Goal: Task Accomplishment & Management: Manage account settings

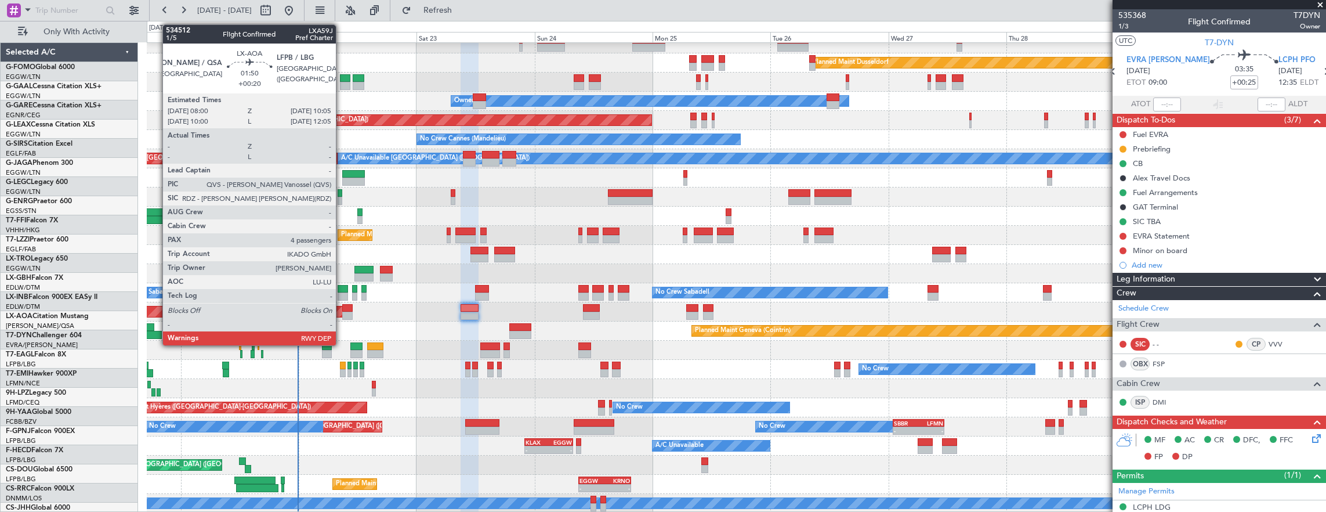
click at [342, 289] on div at bounding box center [343, 289] width 10 height 8
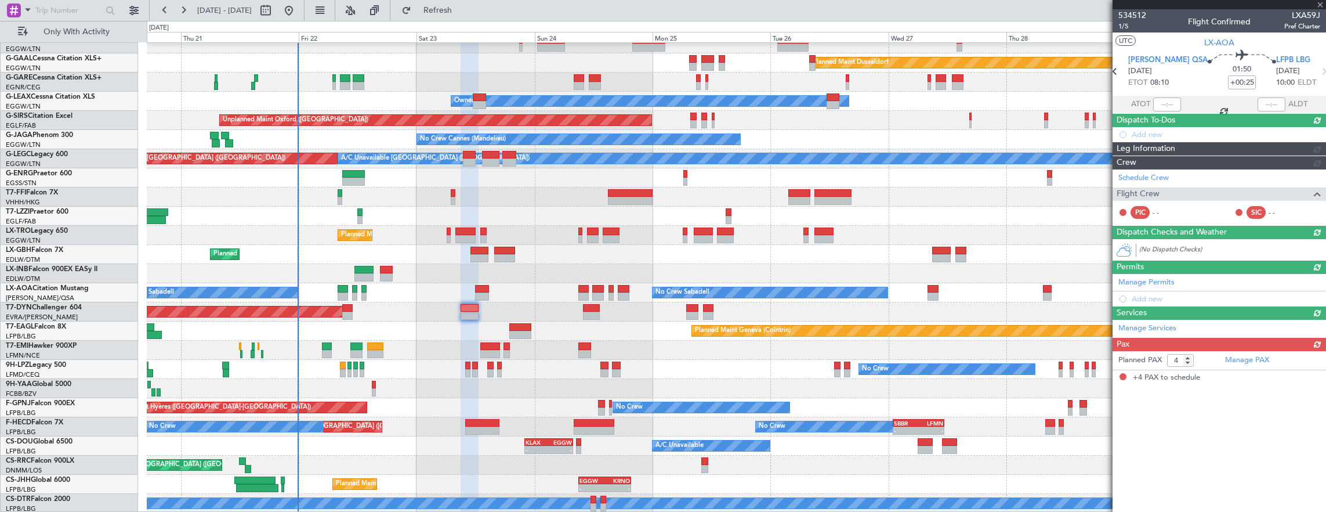
type input "+00:20"
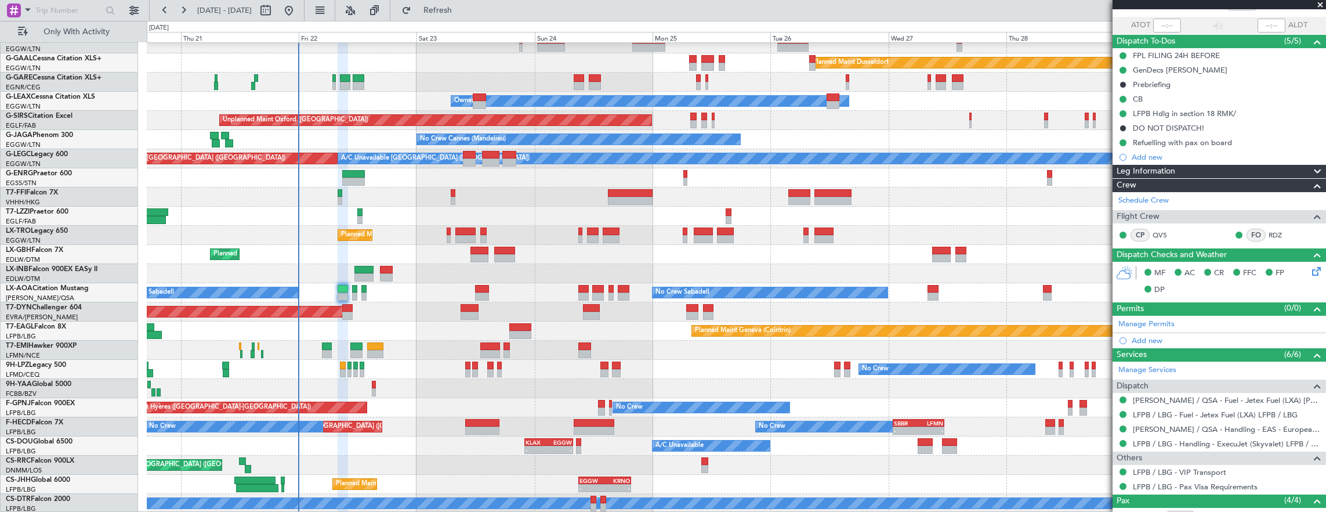
scroll to position [0, 0]
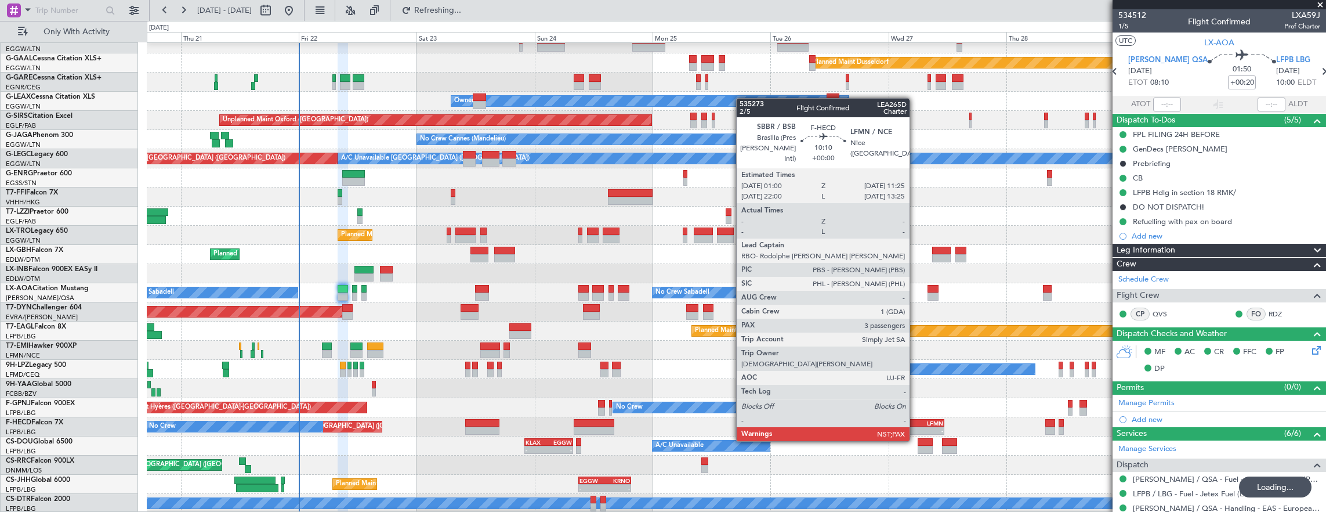
click at [915, 419] on div "SBBR" at bounding box center [906, 422] width 24 height 7
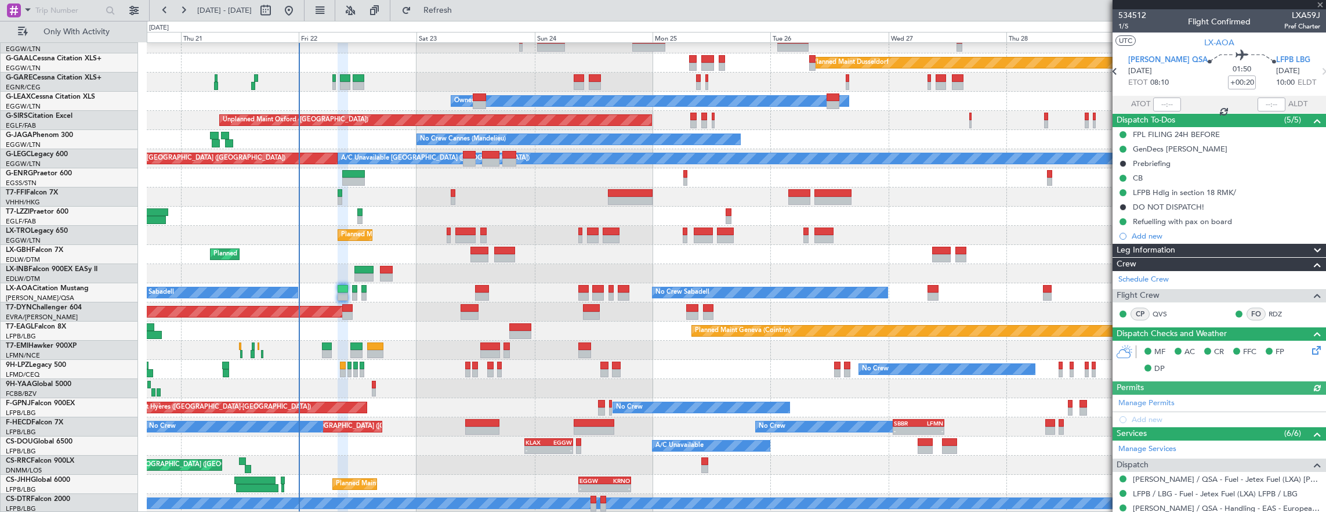
type input "3"
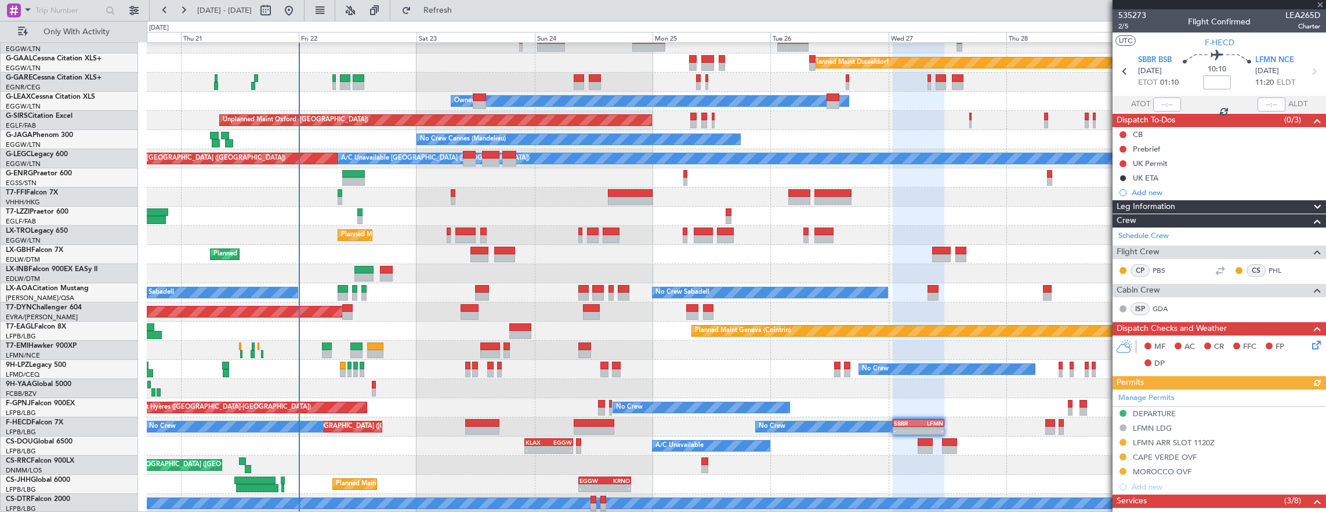
scroll to position [290, 0]
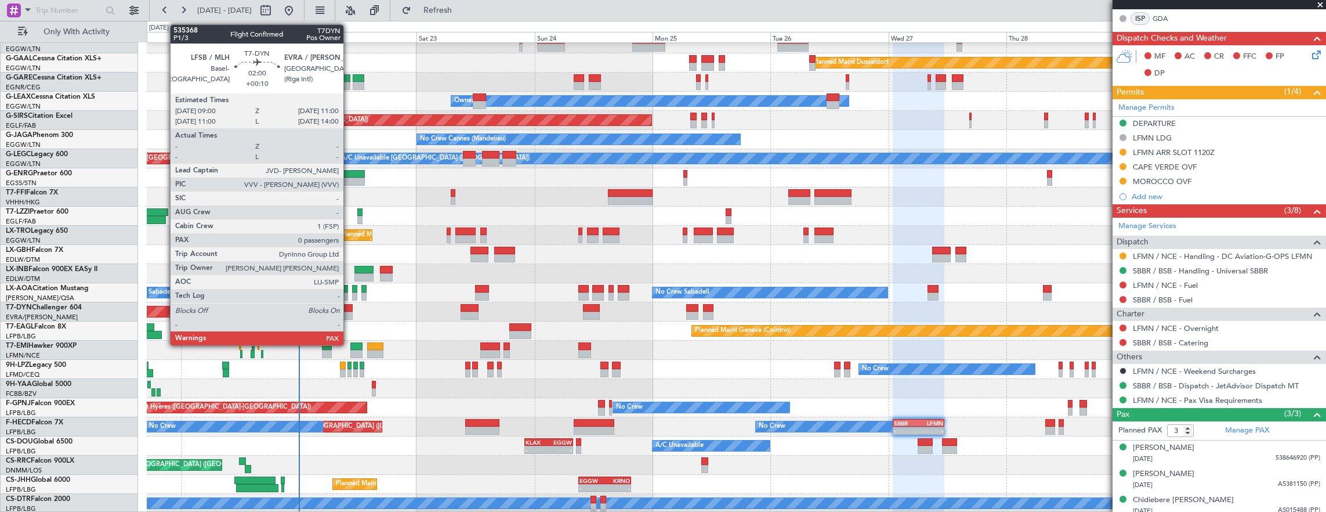
click at [349, 312] on div at bounding box center [347, 316] width 10 height 8
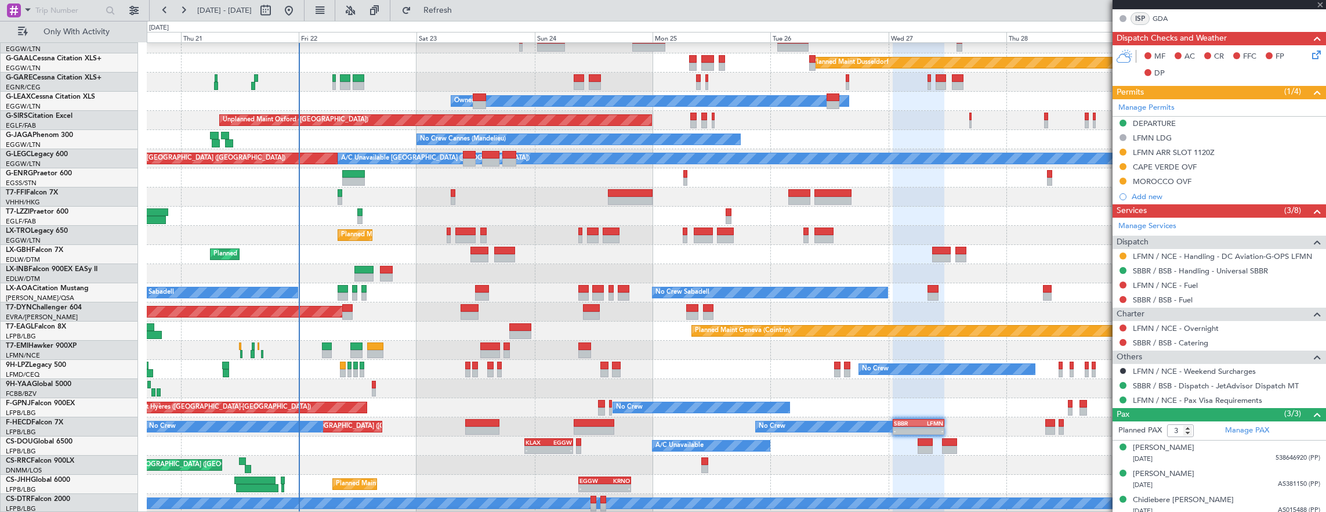
type input "+00:10"
type input "0"
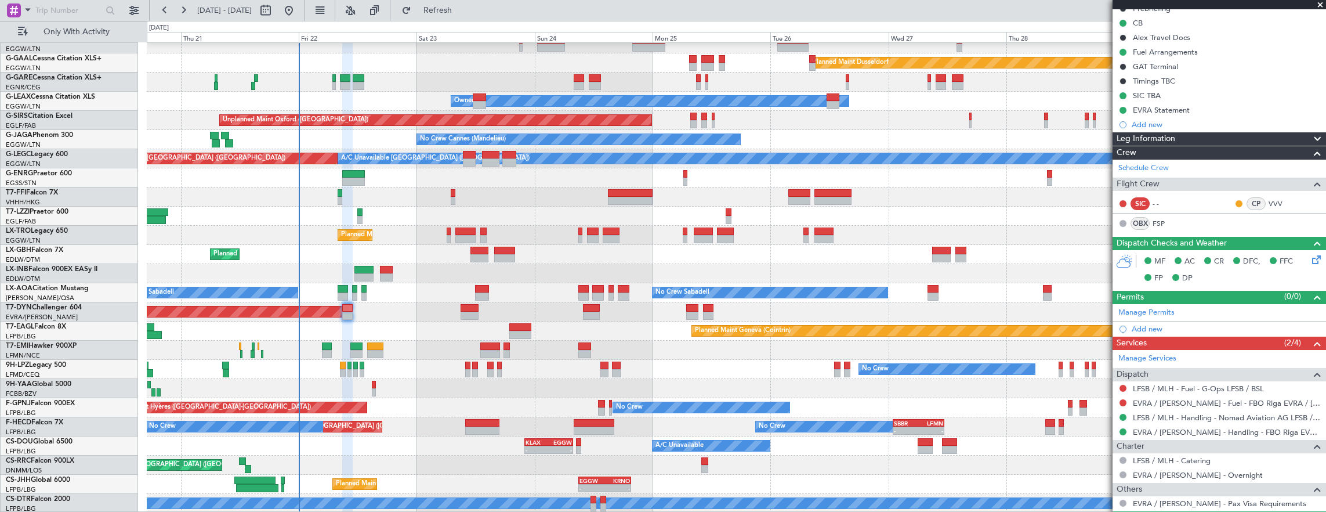
scroll to position [154, 0]
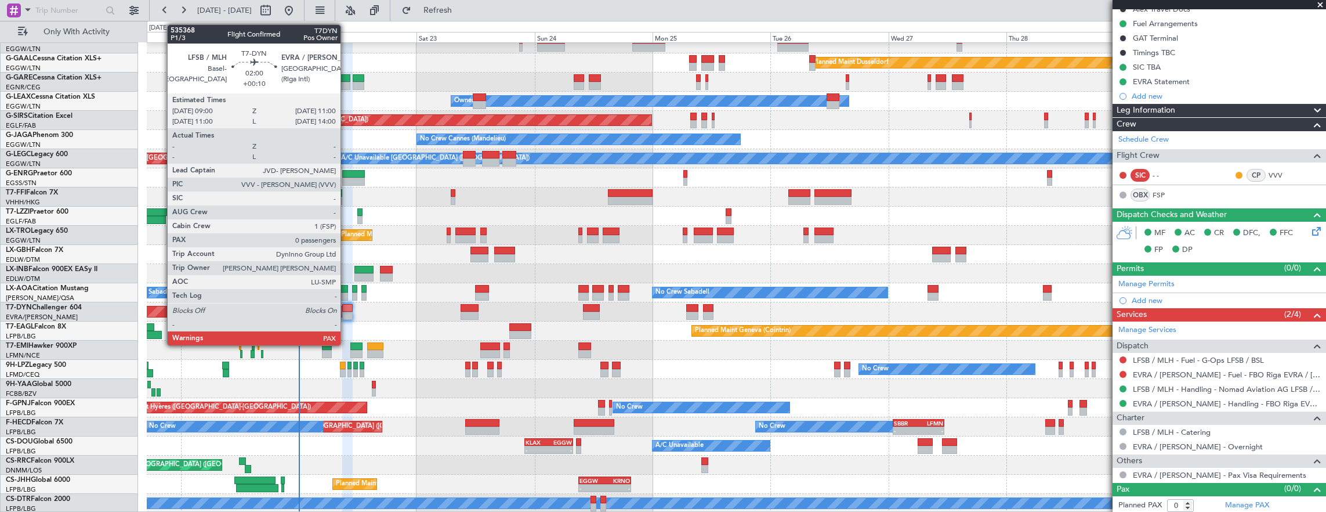
click at [346, 312] on div at bounding box center [347, 316] width 10 height 8
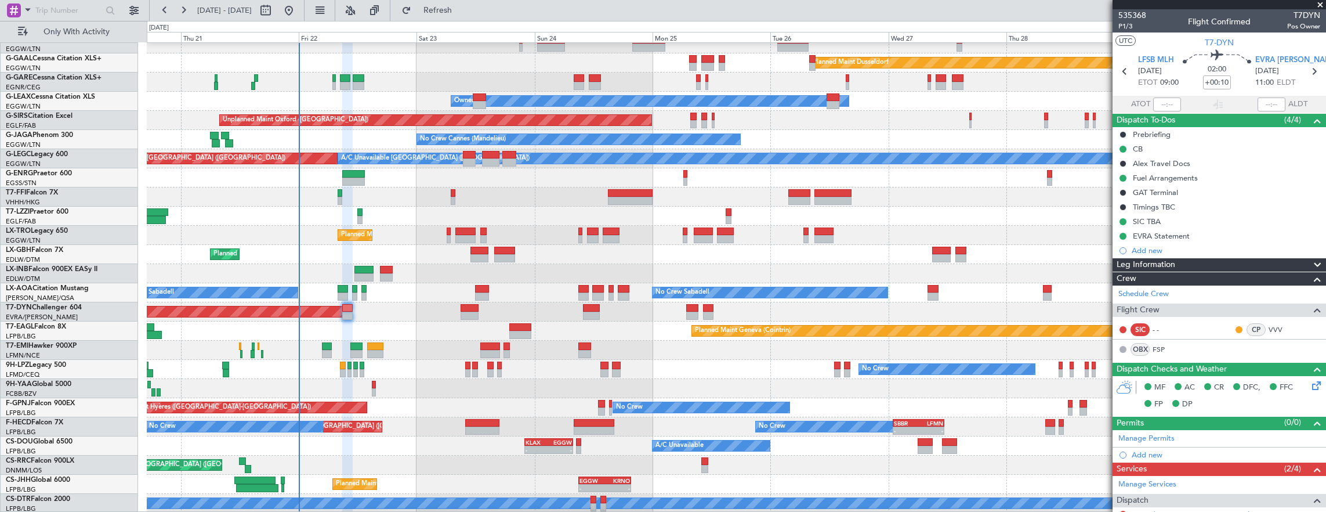
scroll to position [28, 0]
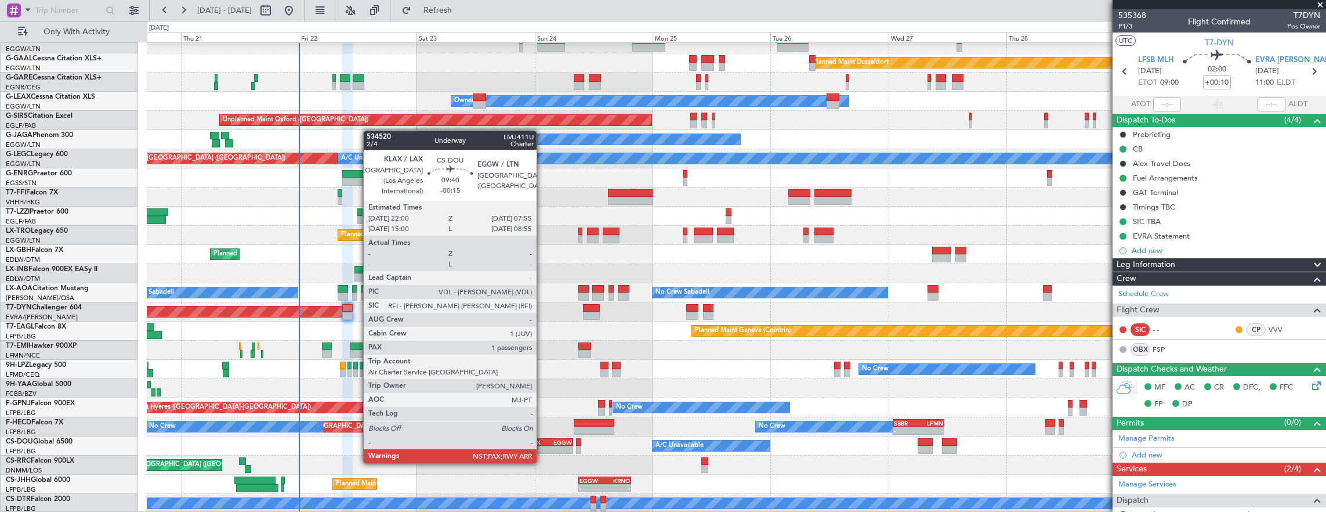
click at [542, 451] on div "-" at bounding box center [537, 449] width 23 height 7
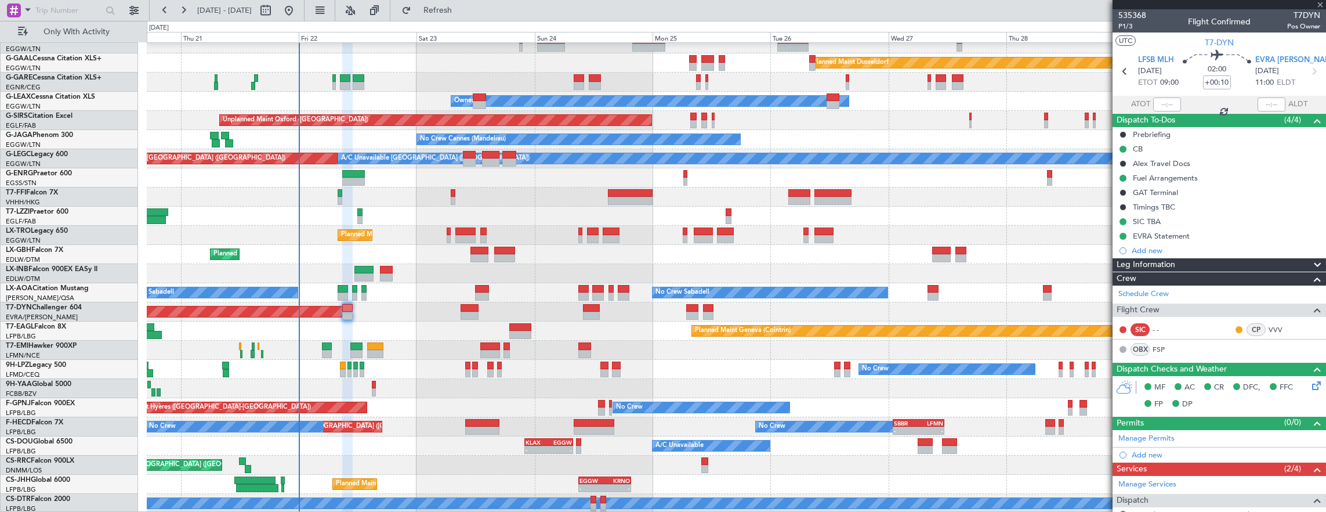
type input "-00:15"
type input "3"
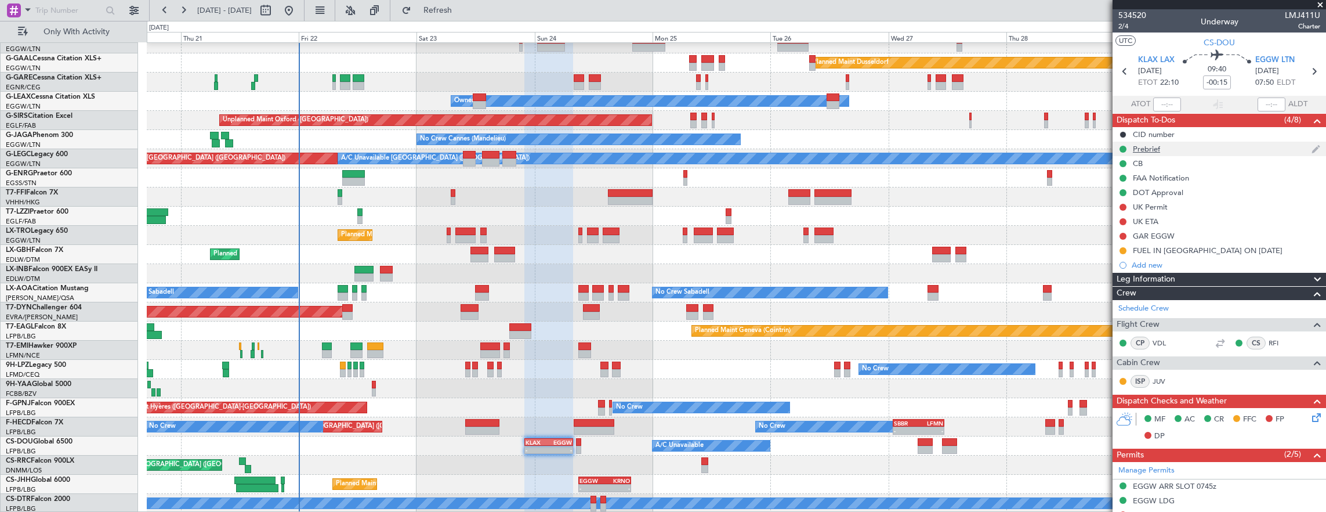
click at [1221, 150] on div "Prebrief" at bounding box center [1219, 149] width 213 height 15
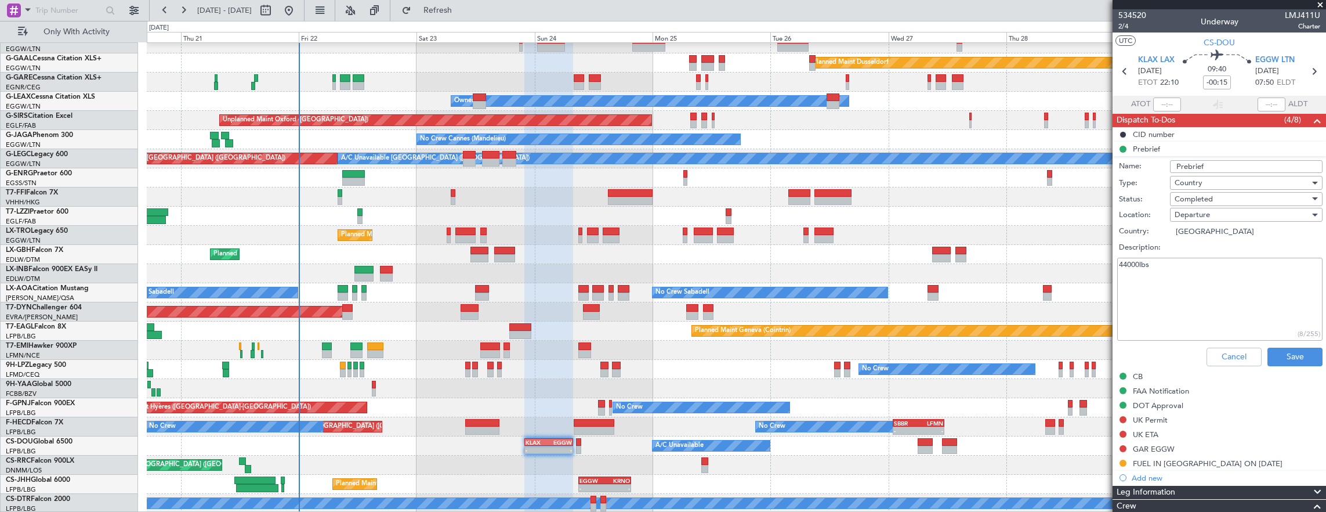
click at [1219, 343] on div "Cancel Save" at bounding box center [1216, 357] width 219 height 28
click at [1218, 356] on button "Cancel" at bounding box center [1234, 356] width 55 height 19
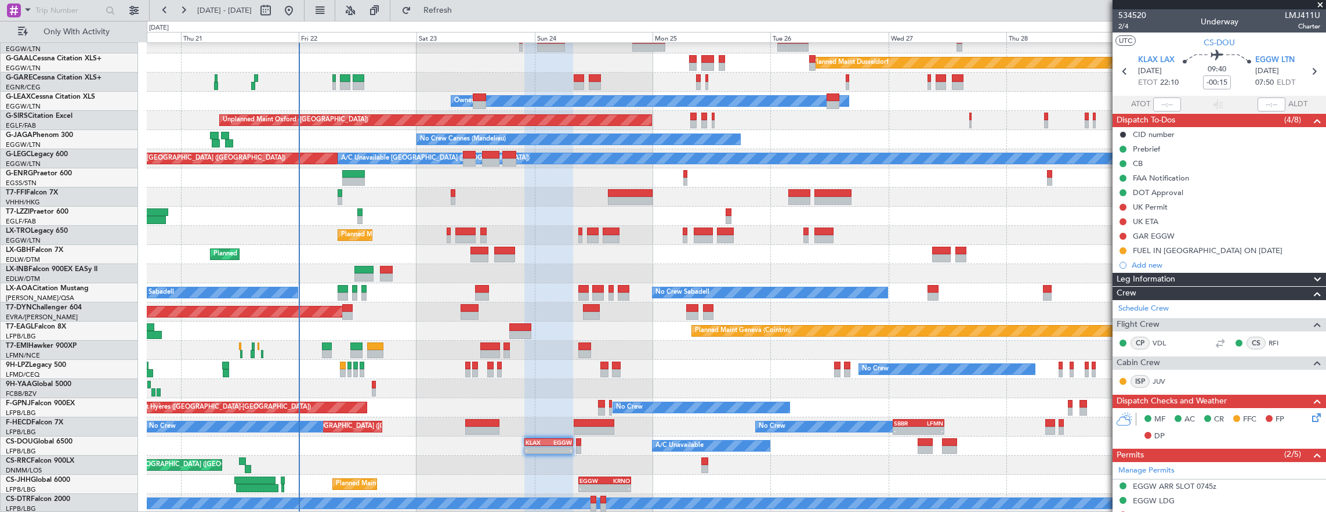
scroll to position [0, 0]
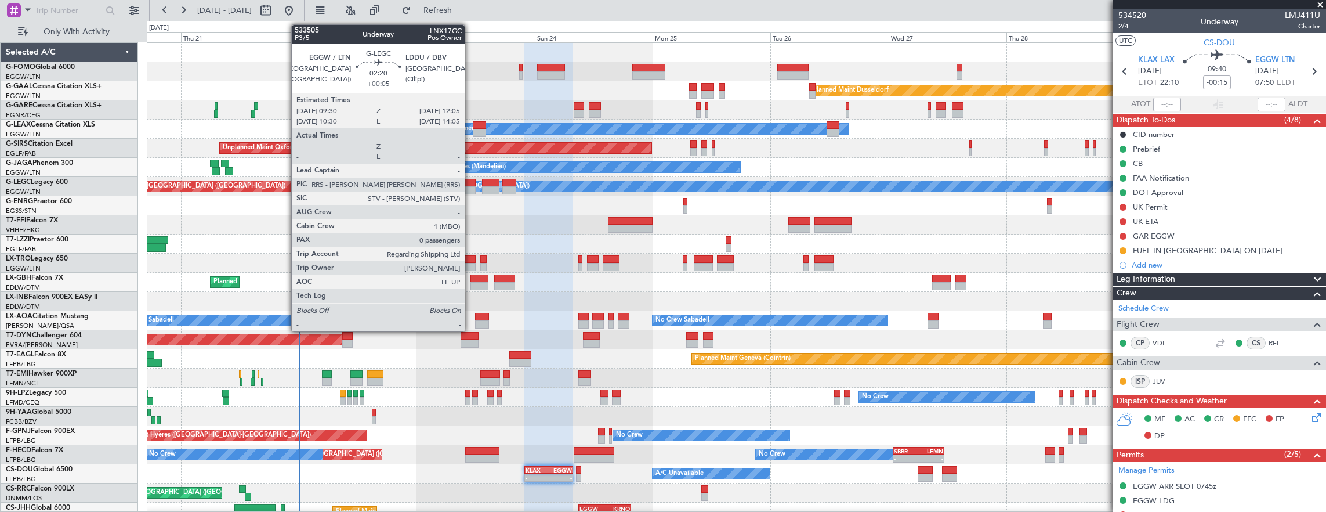
click at [470, 181] on div at bounding box center [469, 183] width 13 height 8
type input "+00:05"
type input "0"
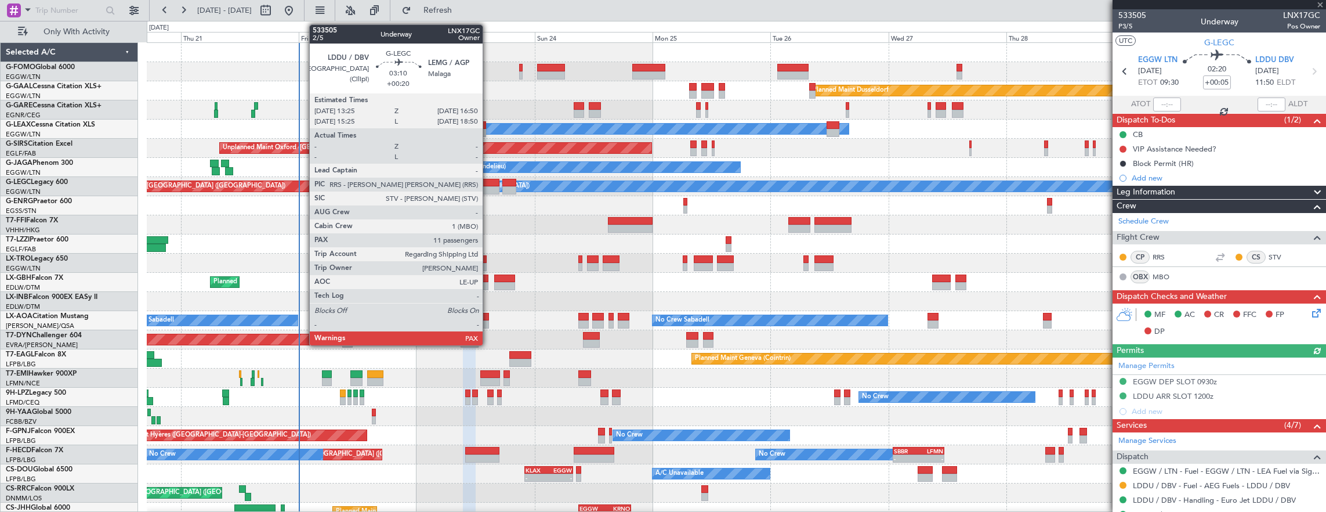
click at [488, 182] on div at bounding box center [490, 183] width 17 height 8
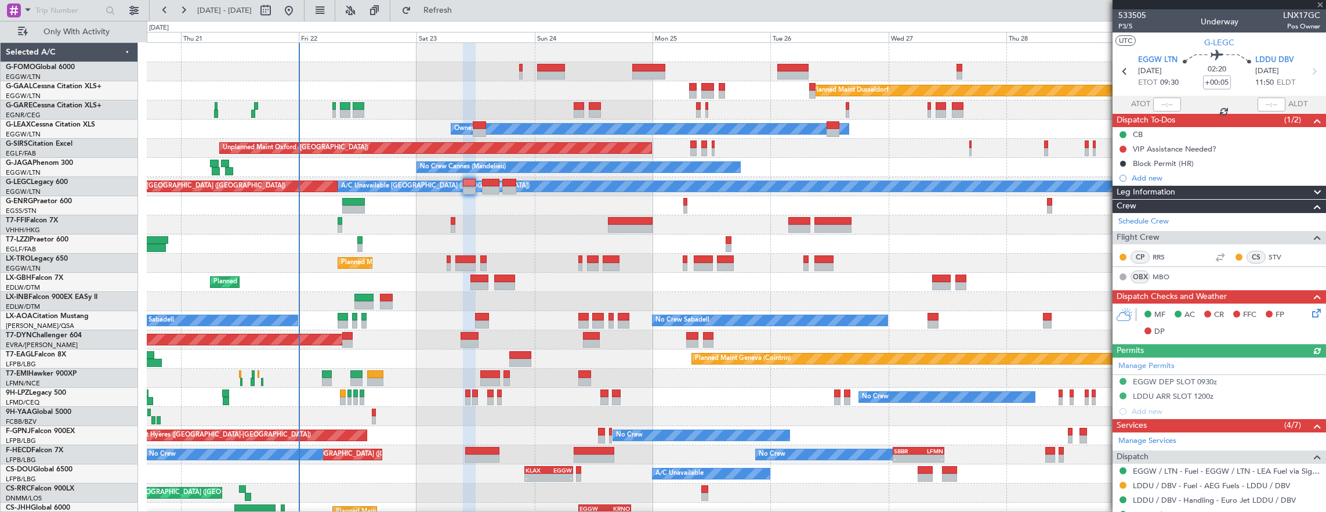
type input "+00:20"
type input "11"
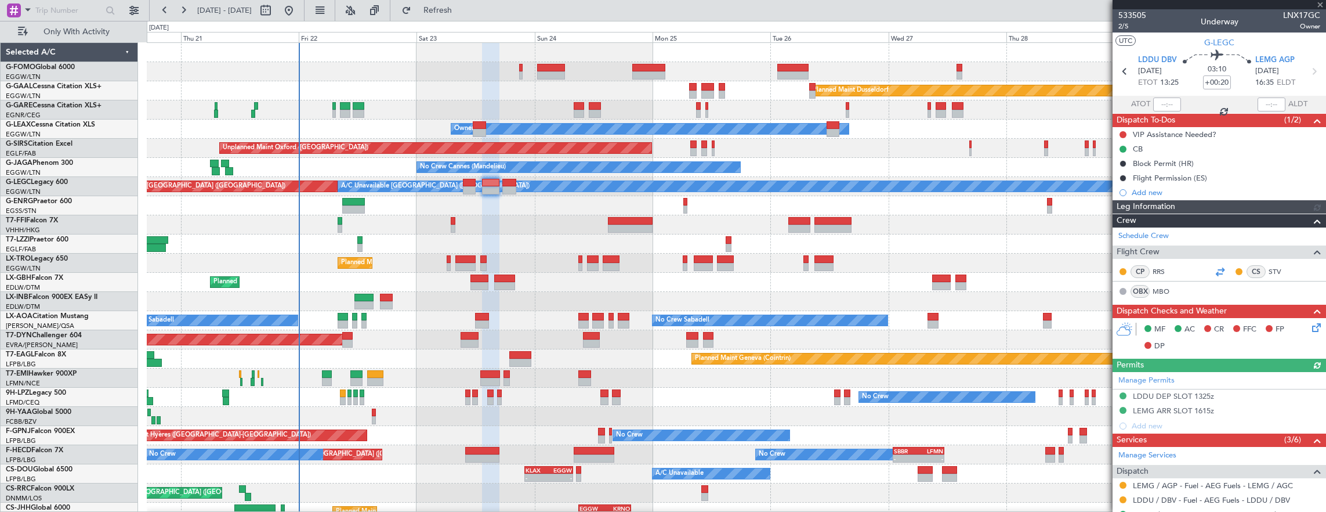
scroll to position [58, 0]
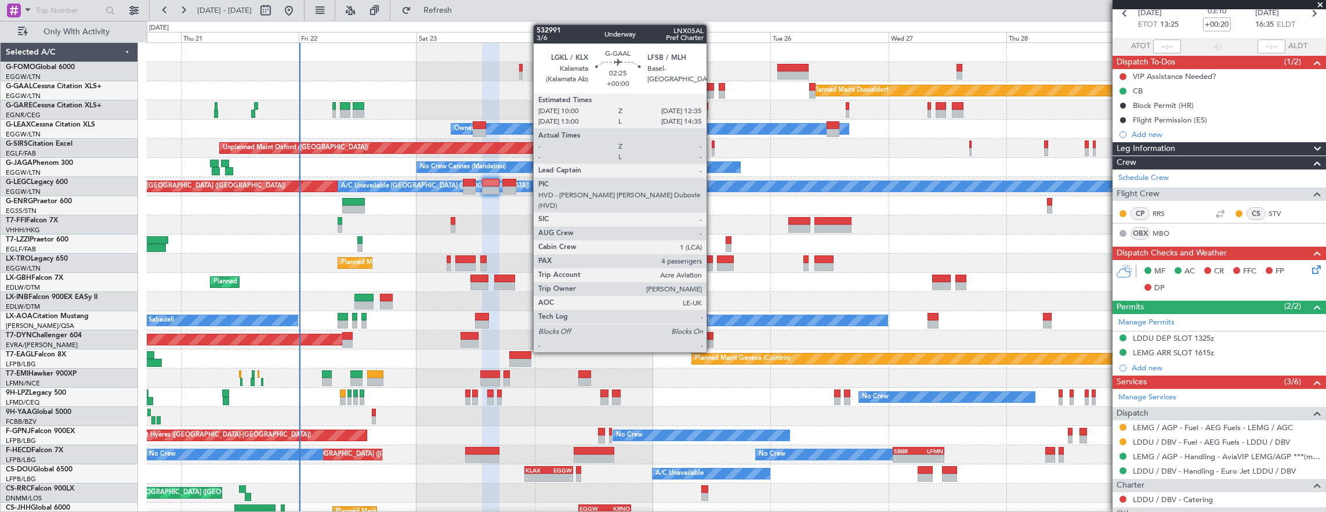
click at [712, 90] on div at bounding box center [707, 94] width 13 height 8
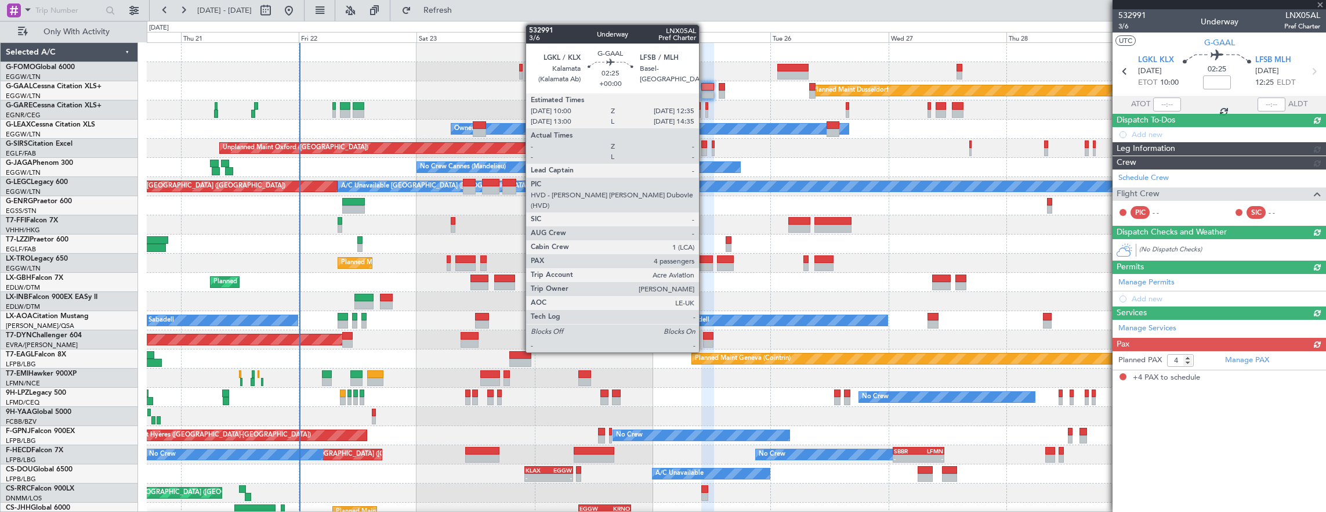
scroll to position [0, 0]
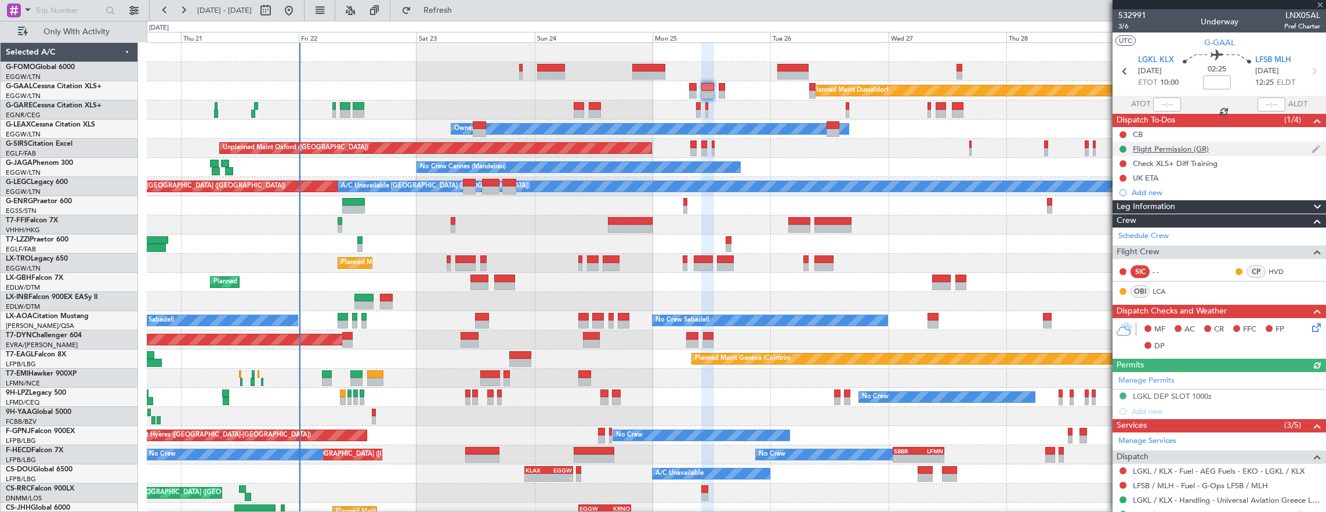
click at [1230, 149] on div "Flight Permission (GR)" at bounding box center [1219, 149] width 213 height 15
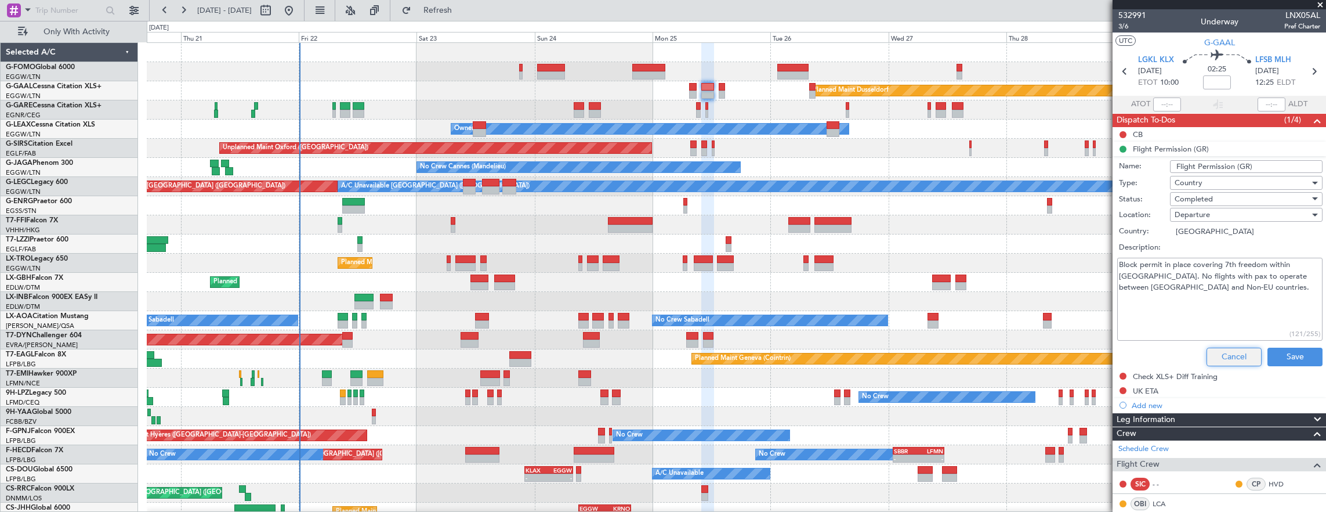
click at [1234, 349] on button "Cancel" at bounding box center [1234, 356] width 55 height 19
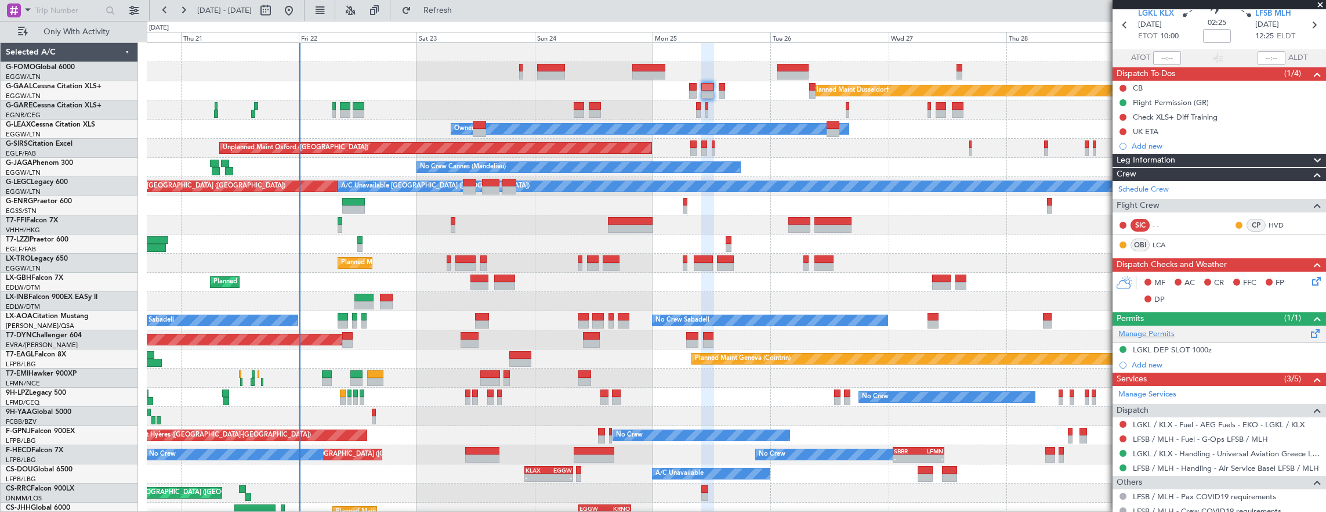
scroll to position [27, 0]
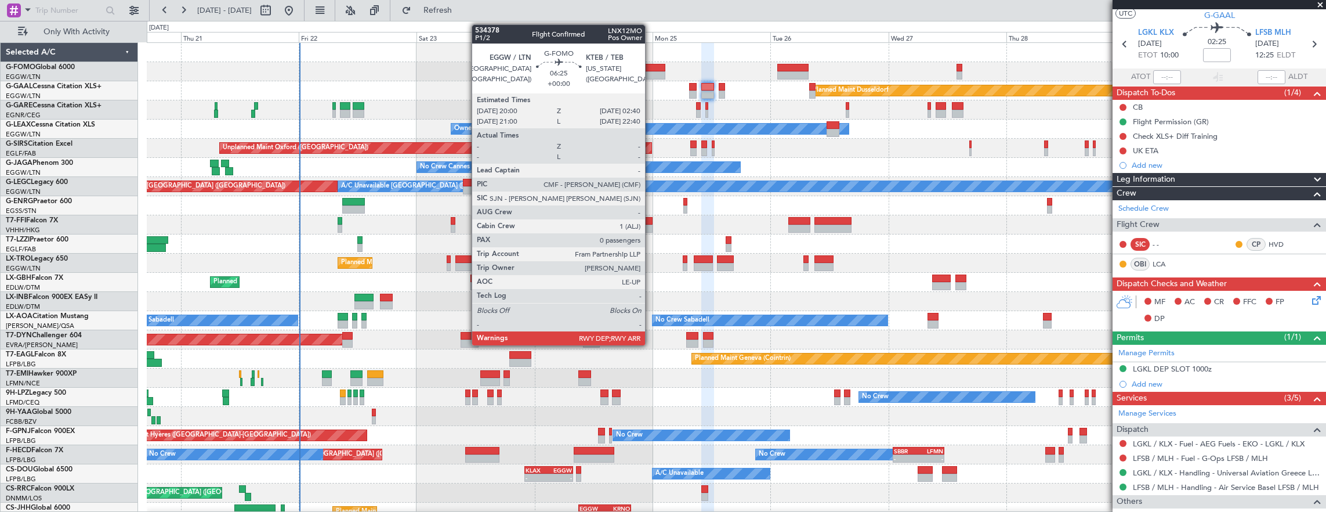
click at [651, 70] on div at bounding box center [648, 68] width 33 height 8
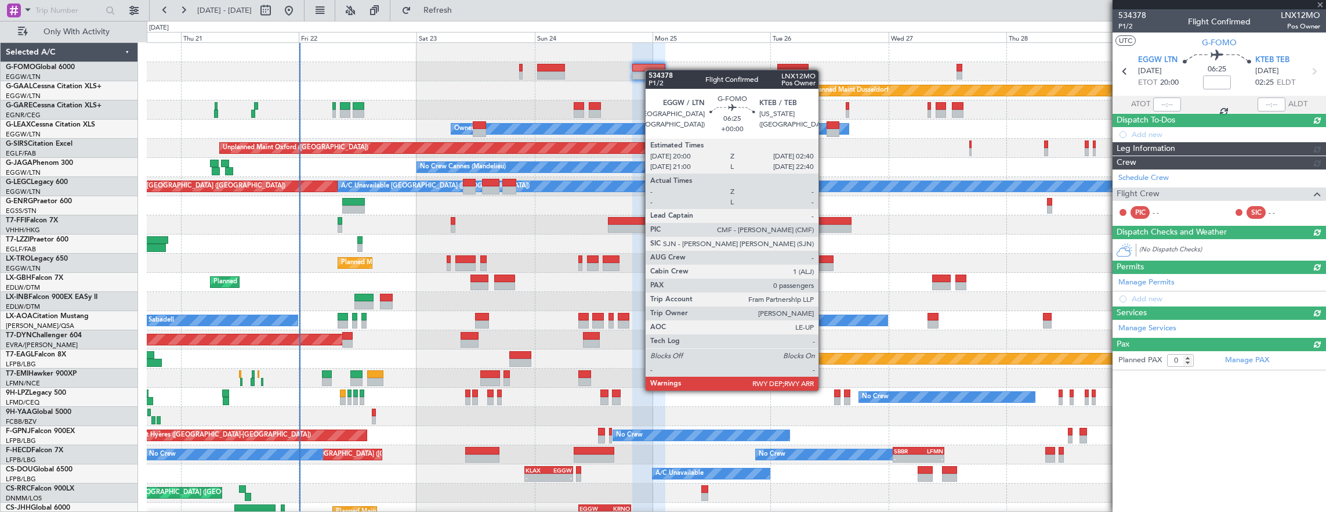
scroll to position [0, 0]
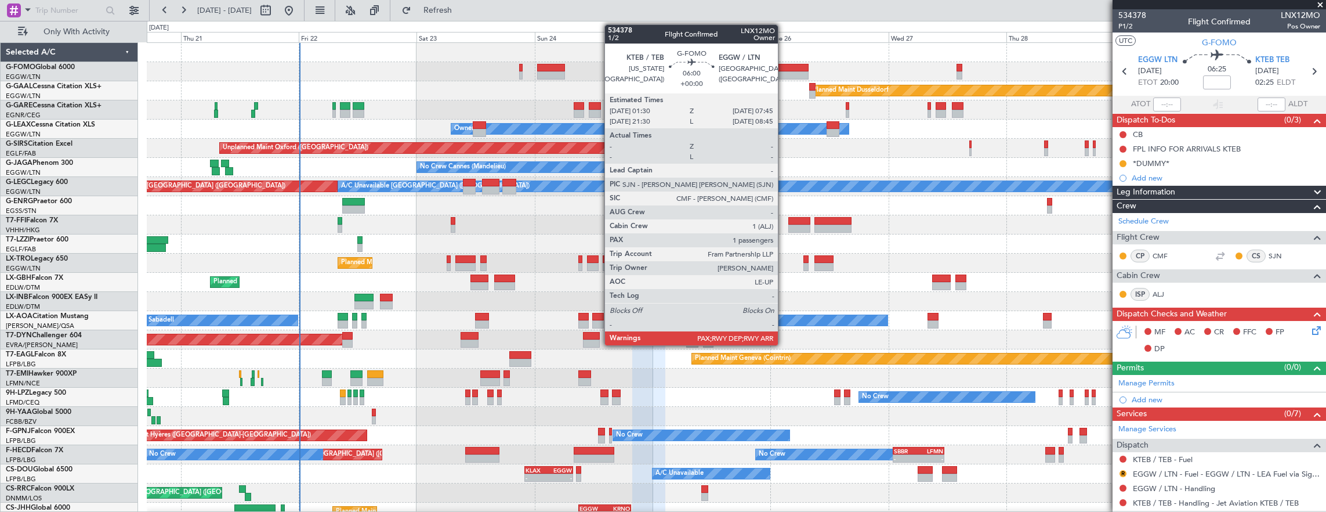
click at [784, 70] on div at bounding box center [792, 68] width 31 height 8
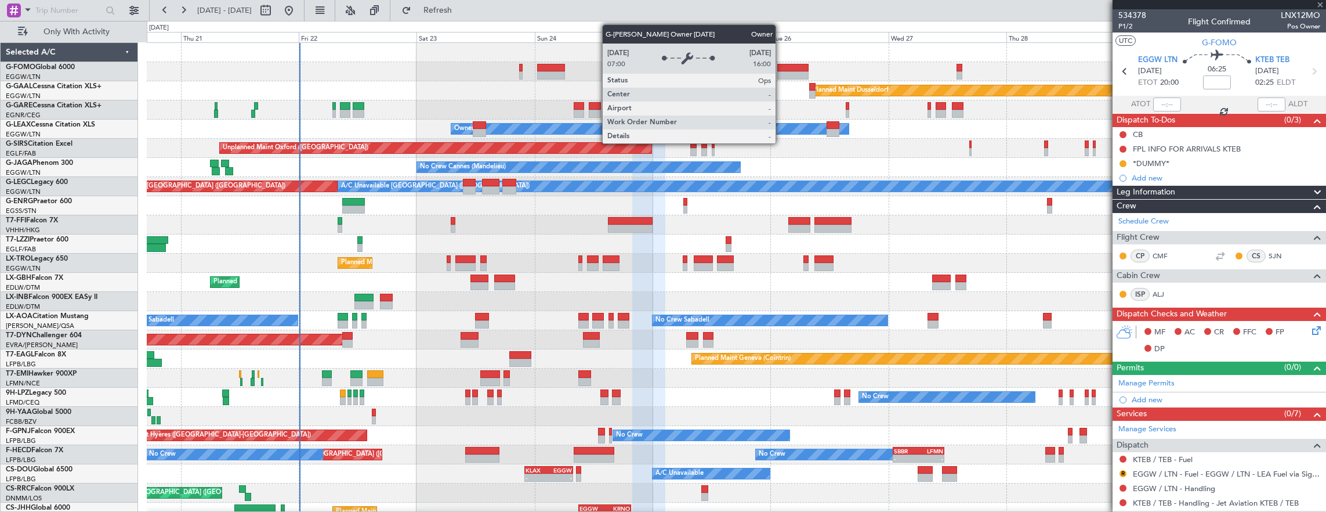
type input "1"
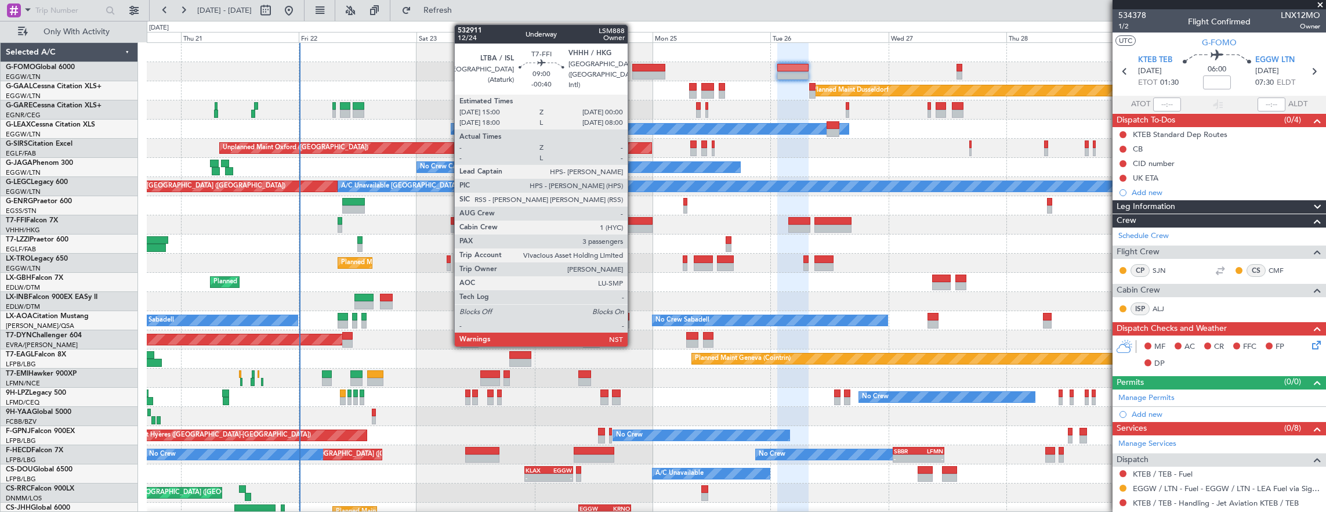
click at [633, 226] on div at bounding box center [630, 229] width 45 height 8
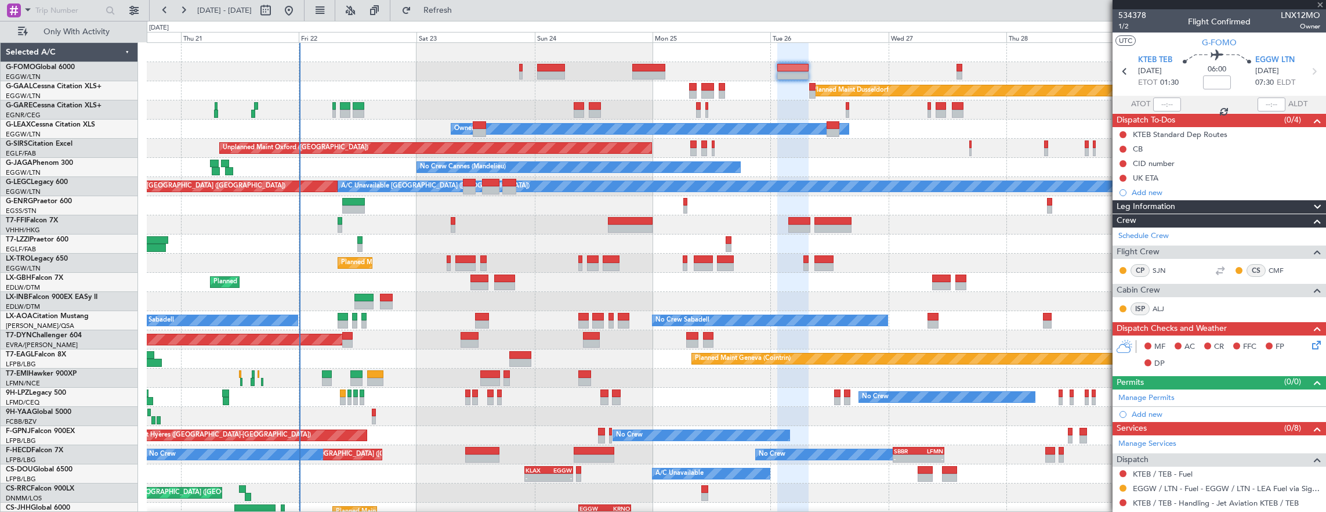
type input "-00:40"
type input "3"
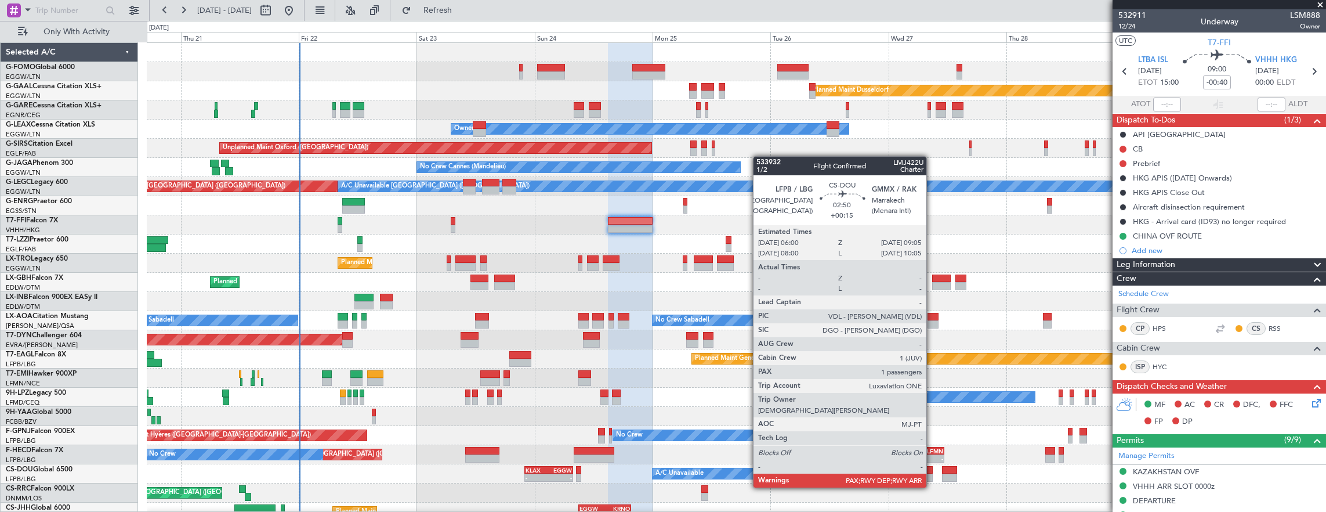
click at [932, 476] on div at bounding box center [926, 477] width 16 height 8
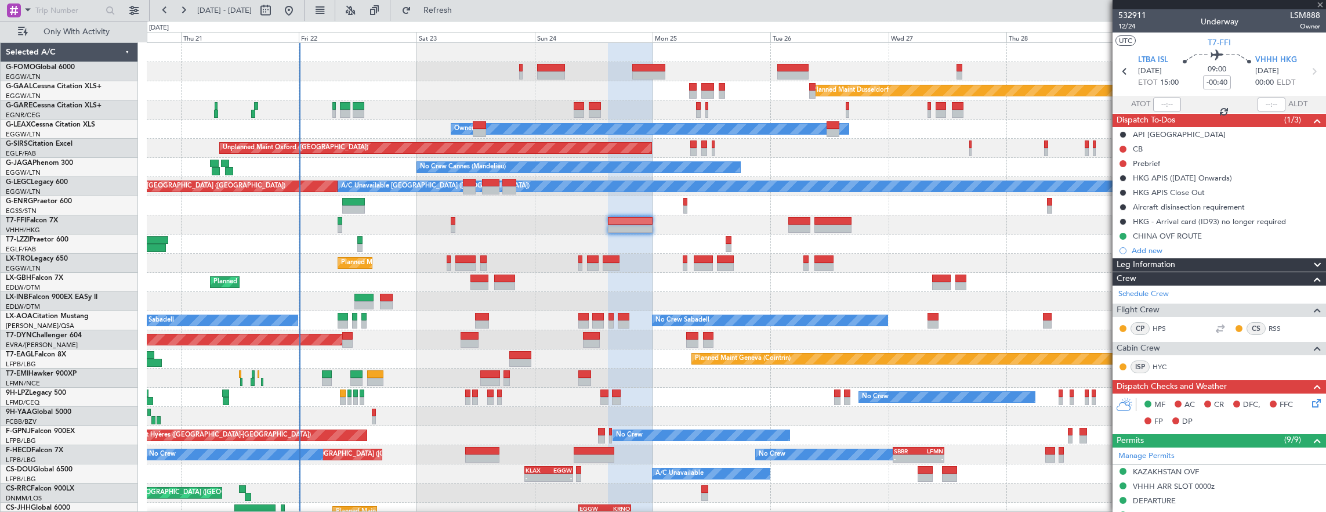
type input "+00:15"
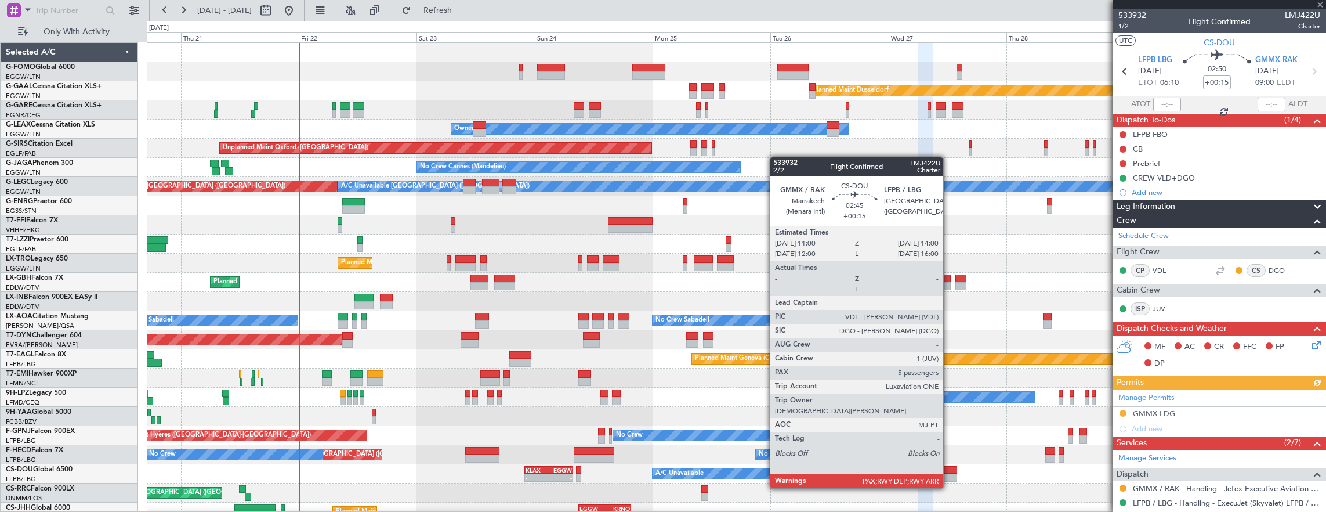
click at [949, 476] on div at bounding box center [949, 477] width 15 height 8
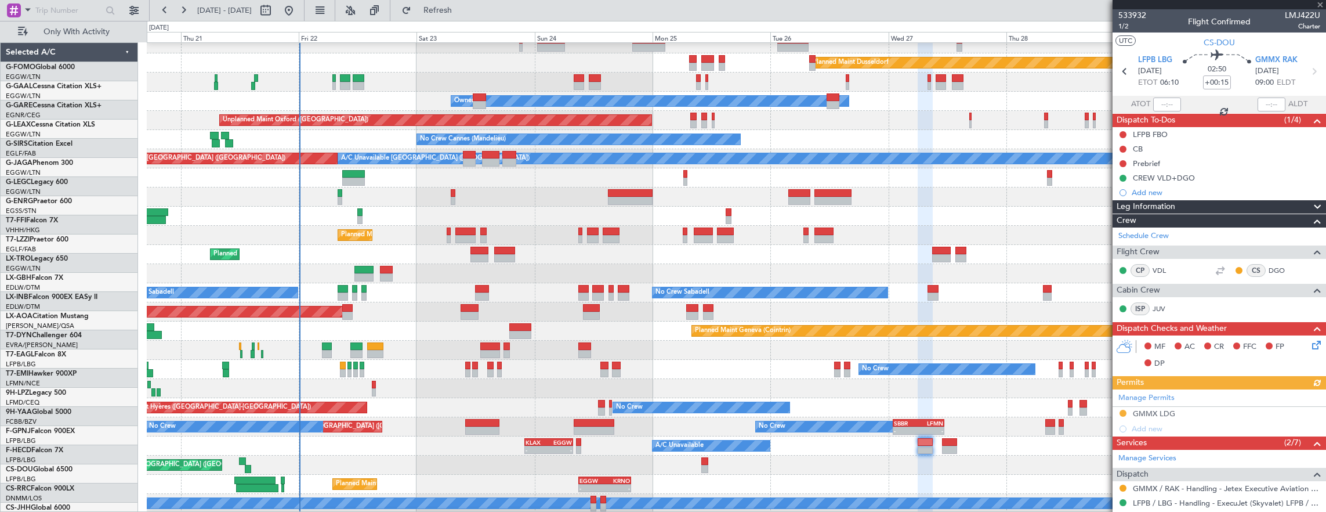
scroll to position [28, 0]
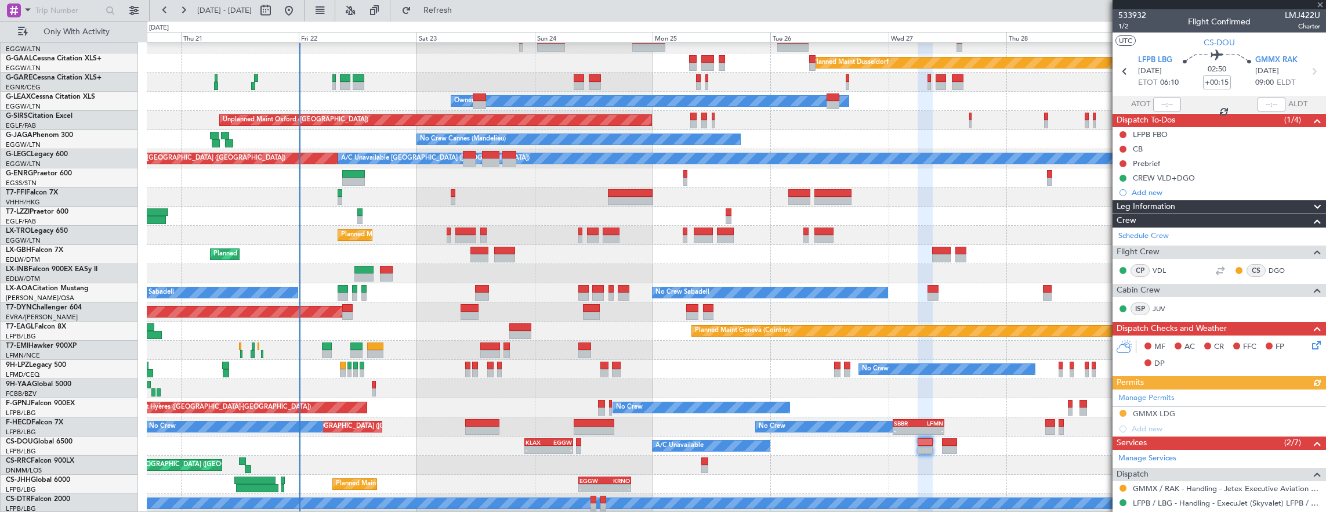
type input "5"
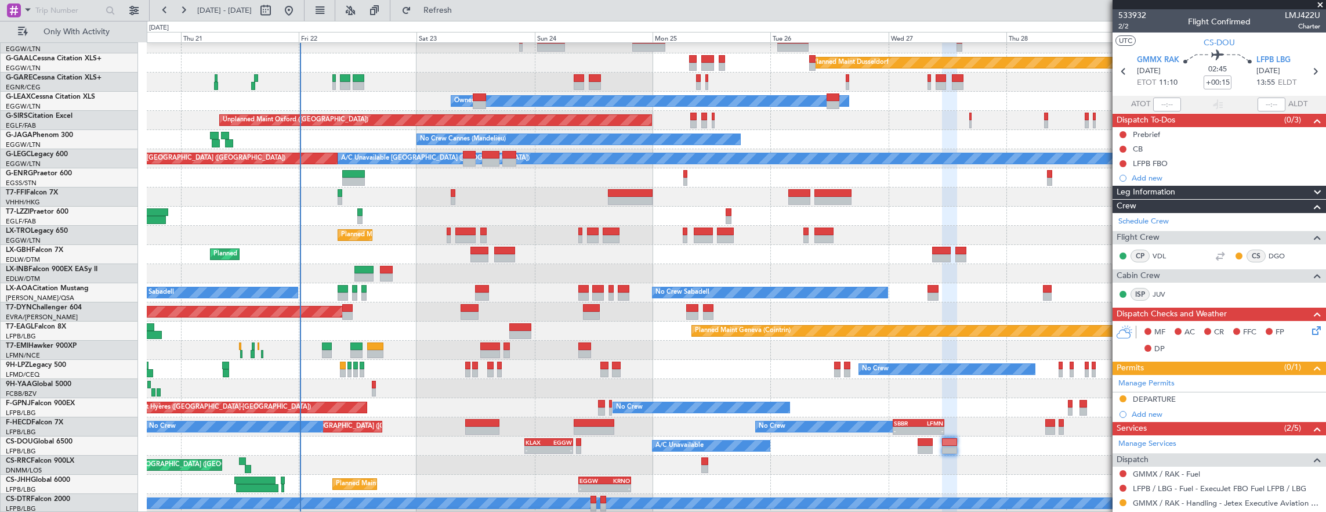
scroll to position [0, 0]
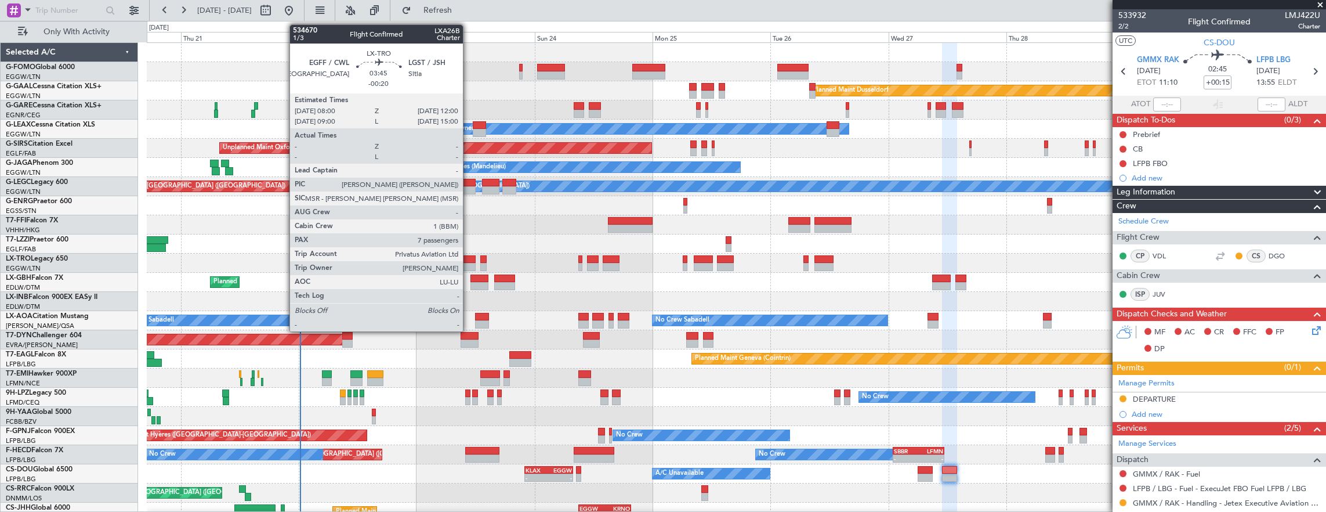
click at [469, 259] on div at bounding box center [465, 259] width 20 height 8
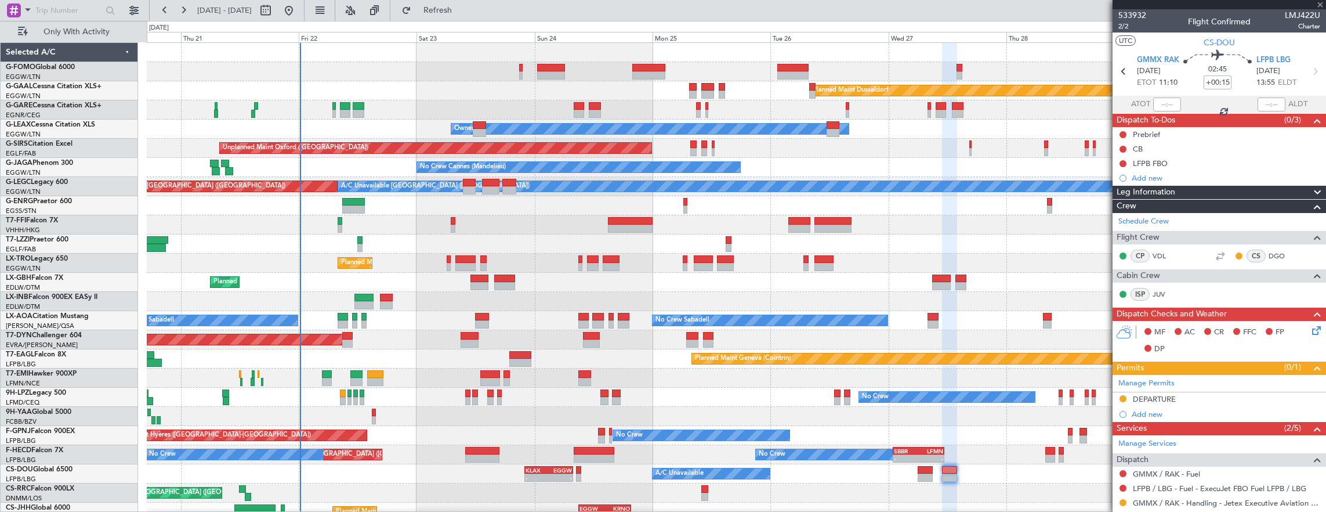
type input "-00:20"
type input "7"
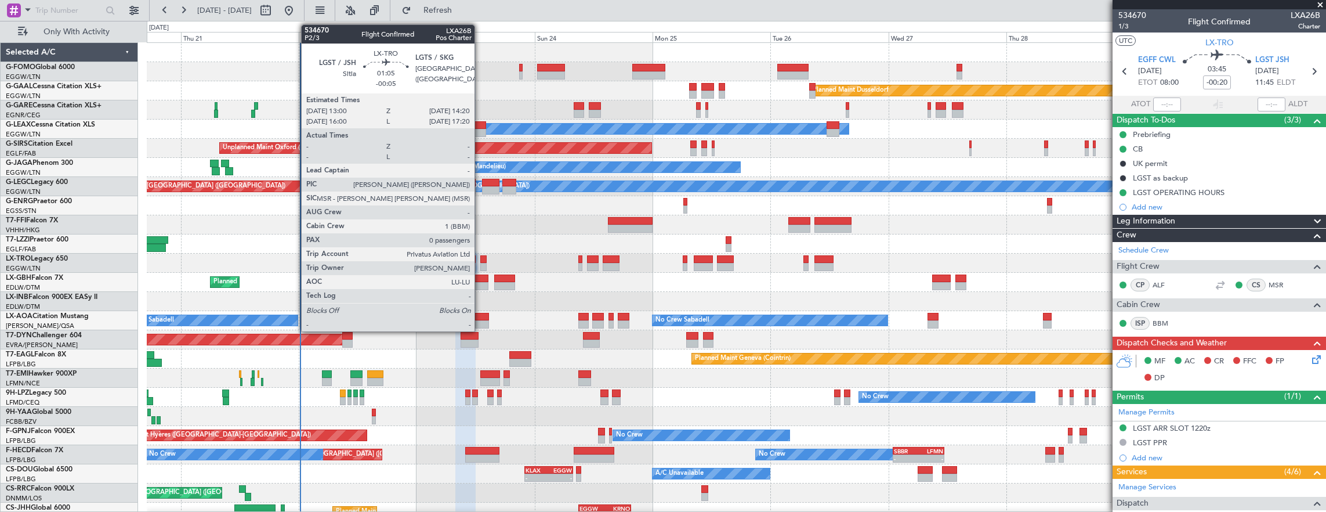
click at [480, 260] on div at bounding box center [483, 259] width 7 height 8
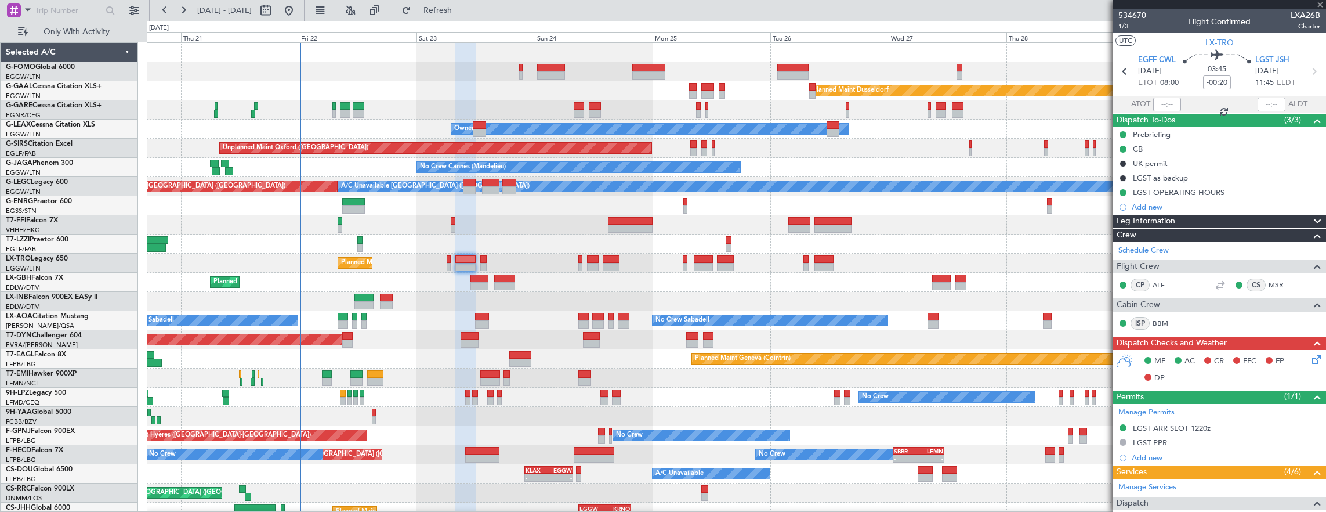
type input "-00:05"
type input "0"
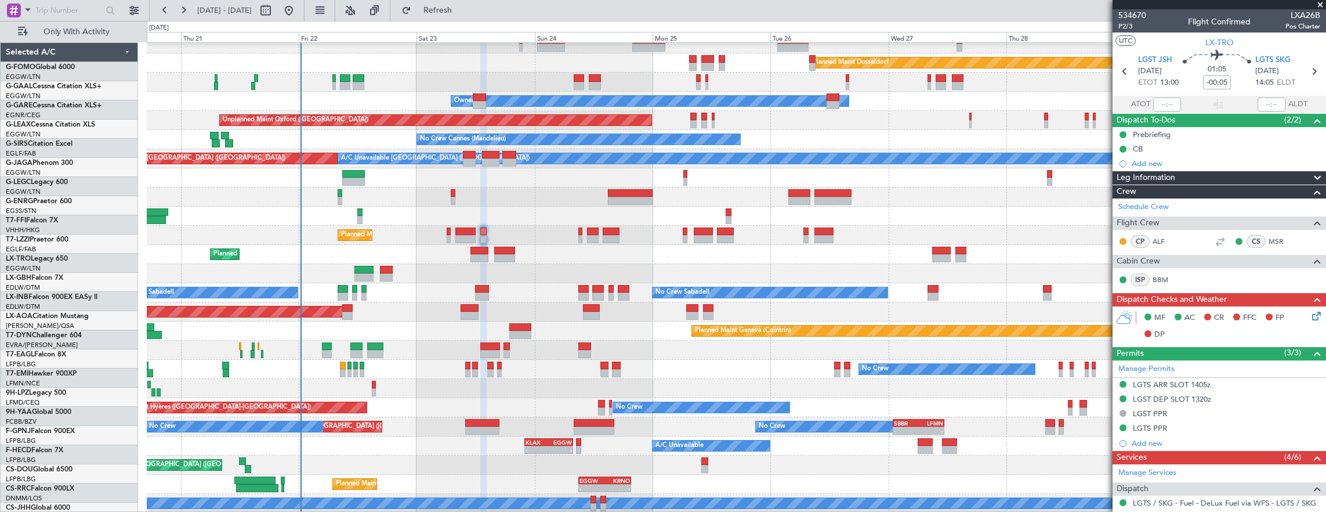
scroll to position [28, 0]
